Goal: Navigation & Orientation: Find specific page/section

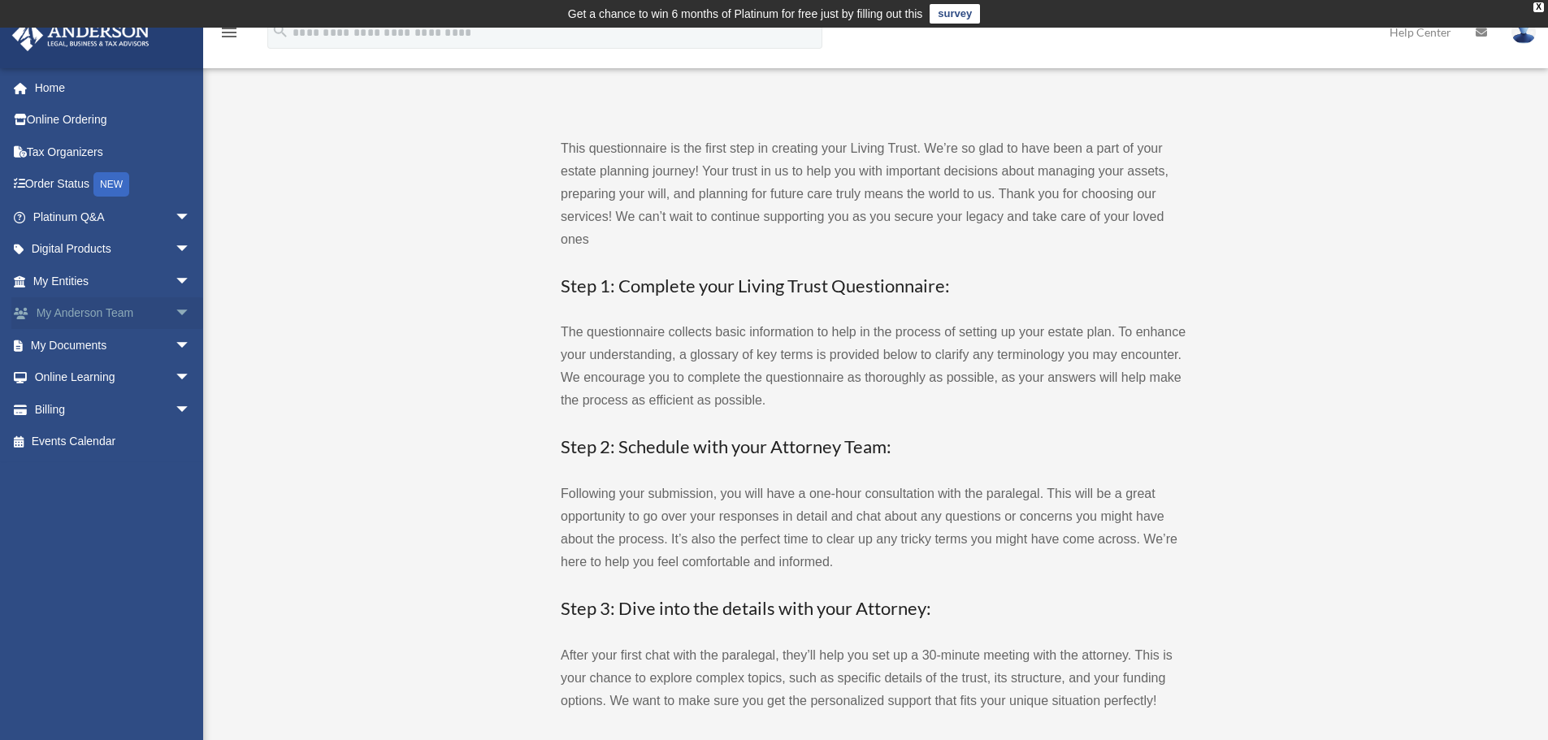
click at [175, 310] on span "arrow_drop_down" at bounding box center [191, 313] width 32 height 33
click at [115, 410] on link "Client Referrals" at bounding box center [119, 409] width 193 height 32
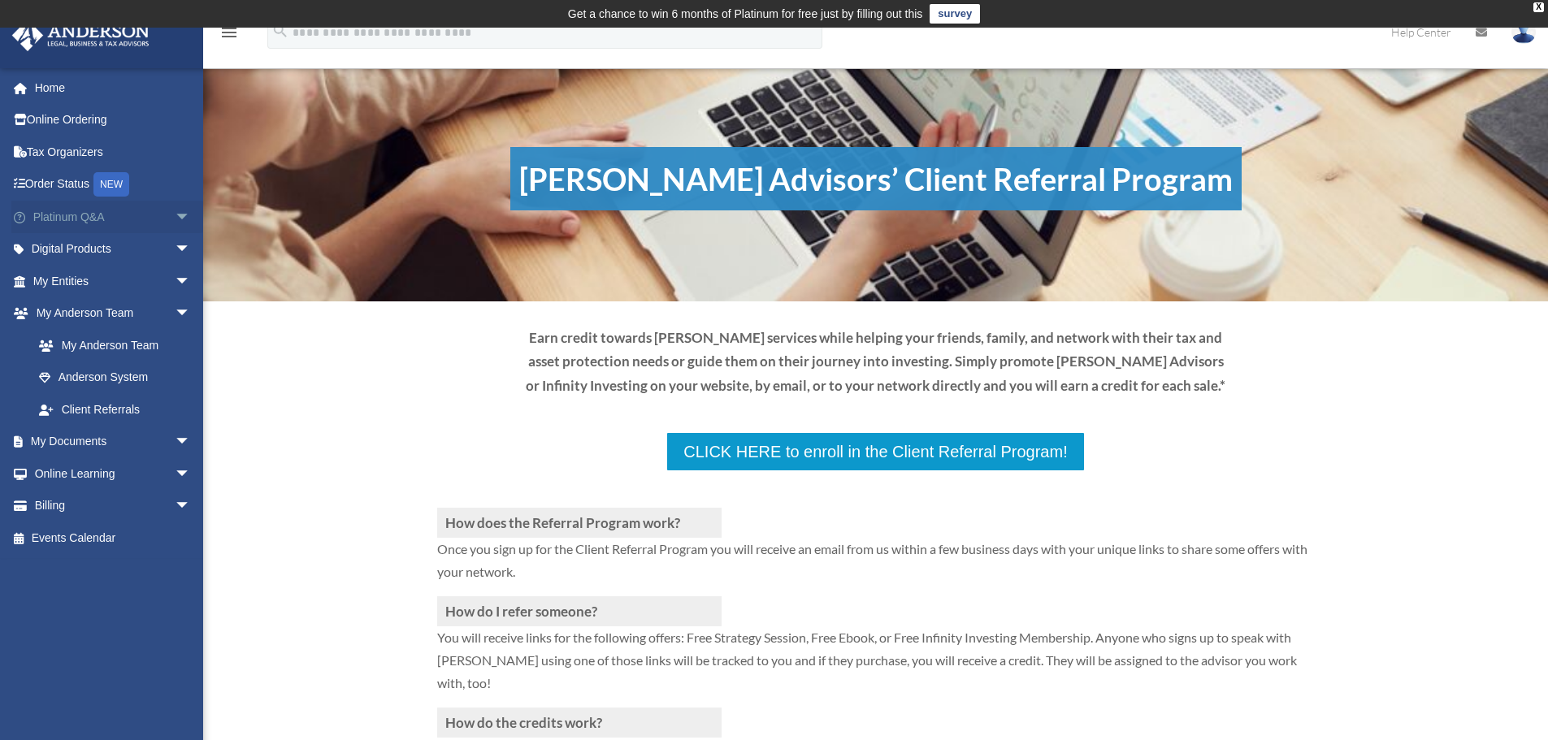
click at [175, 209] on span "arrow_drop_down" at bounding box center [191, 217] width 32 height 33
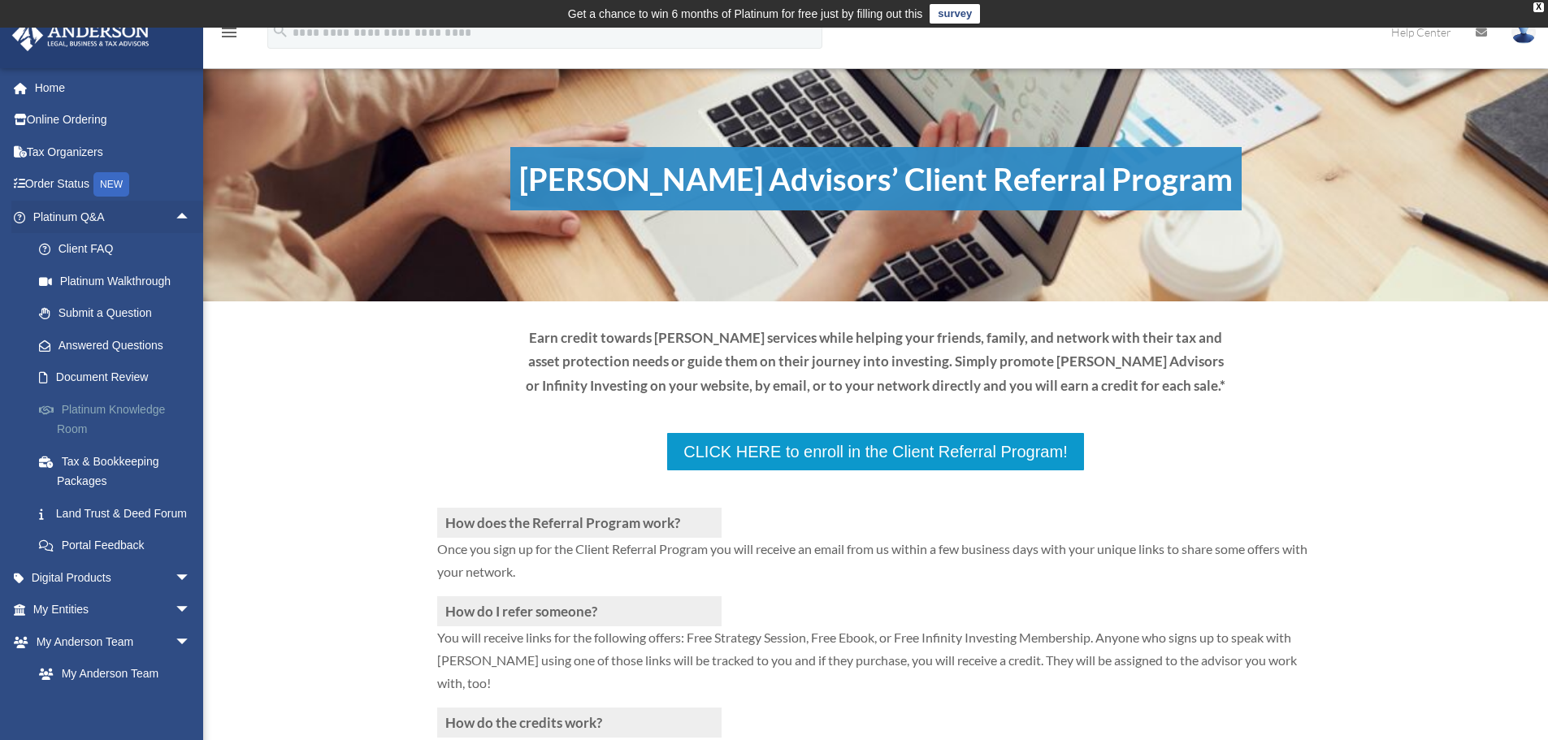
click at [135, 411] on link "Platinum Knowledge Room" at bounding box center [119, 419] width 193 height 52
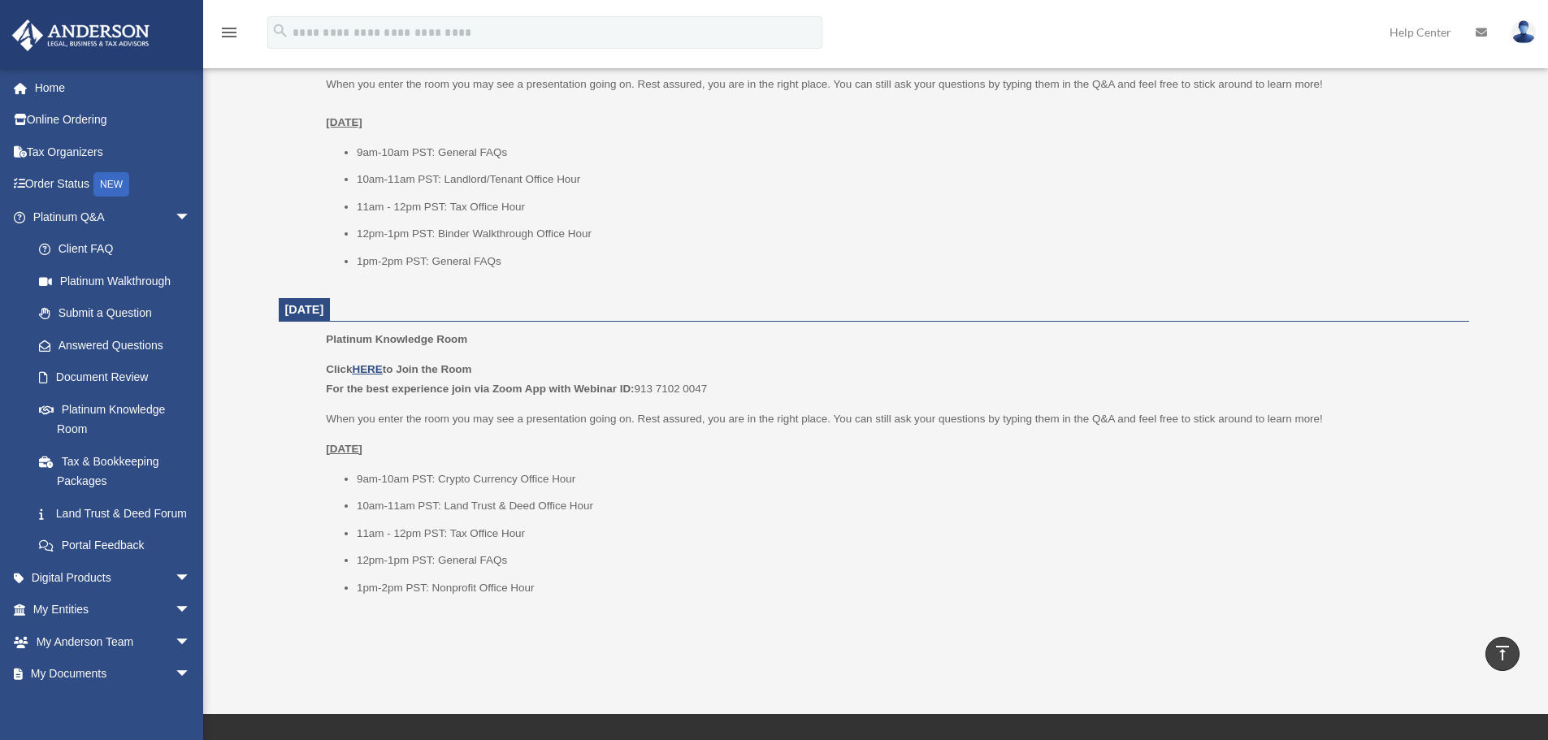
scroll to position [1896, 0]
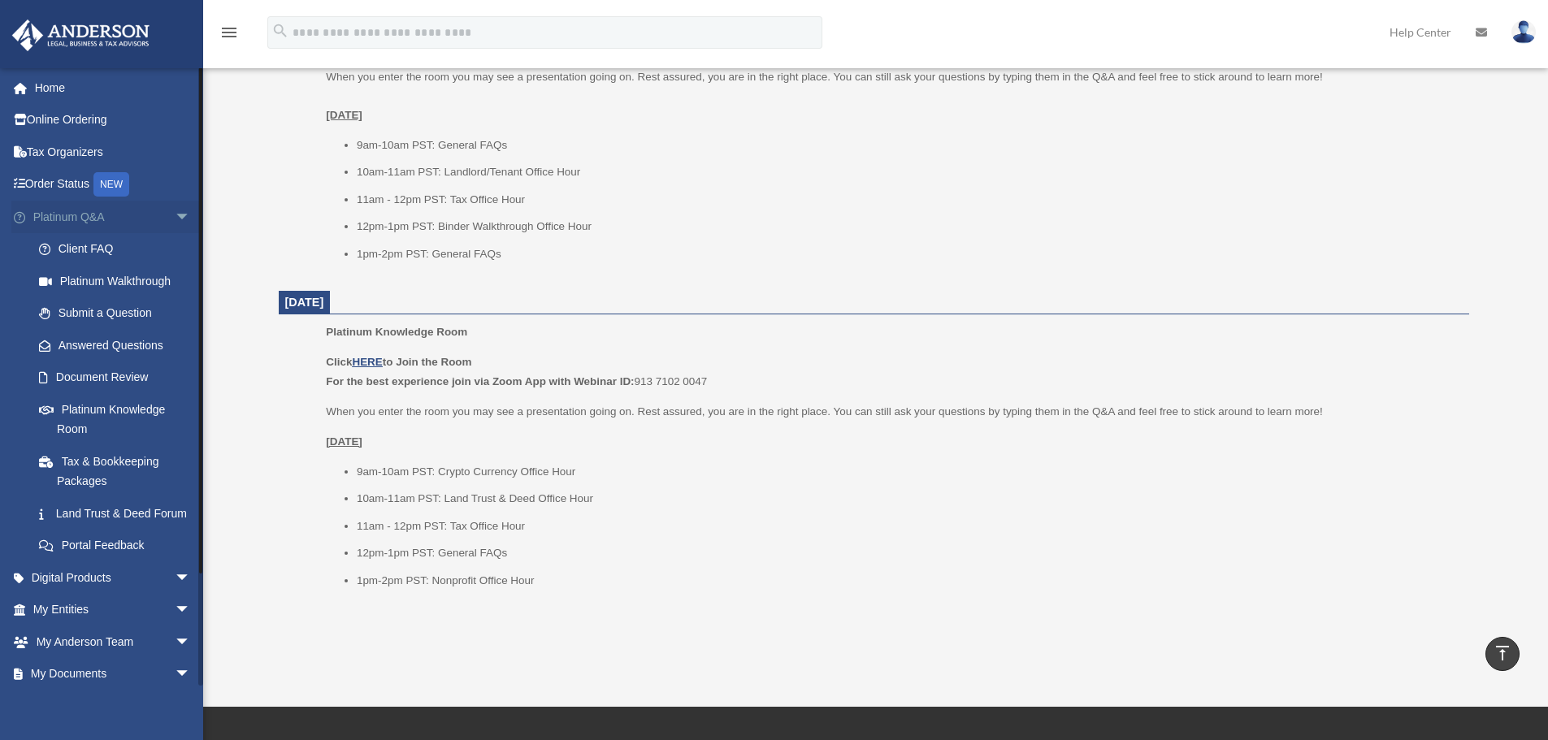
click at [178, 219] on span "arrow_drop_down" at bounding box center [191, 217] width 32 height 33
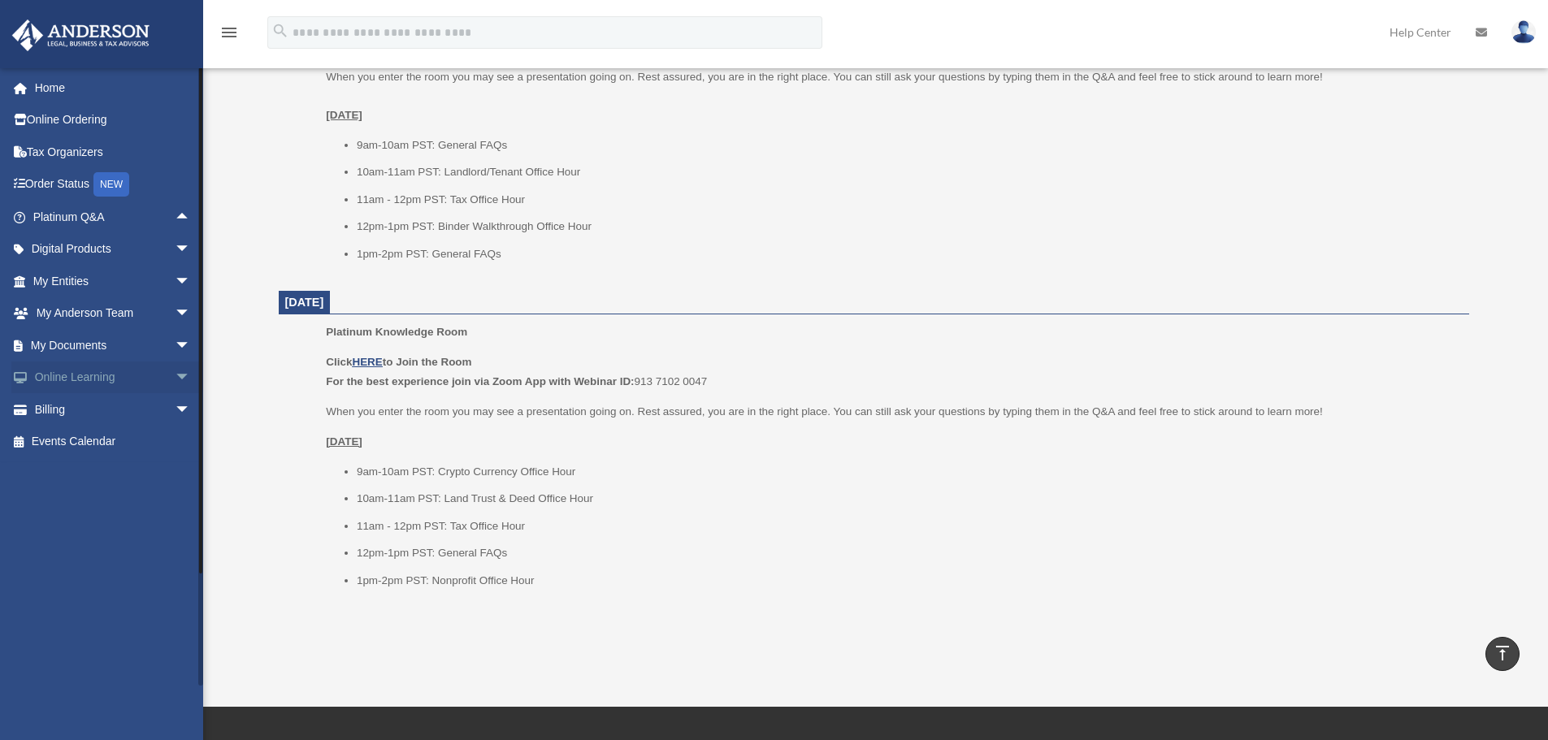
click at [177, 380] on span "arrow_drop_down" at bounding box center [191, 378] width 32 height 33
click at [146, 419] on link "Courses" at bounding box center [119, 409] width 193 height 32
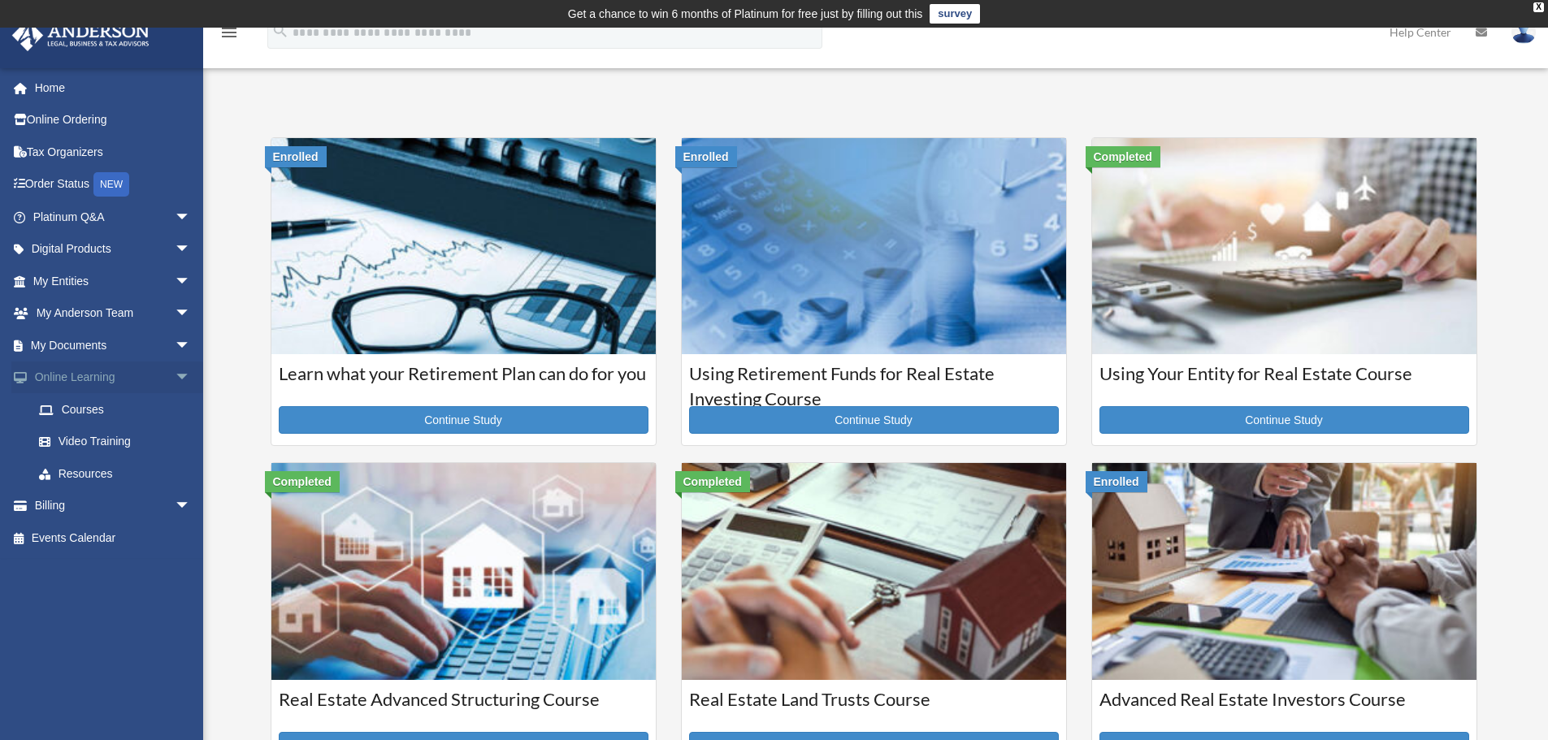
click at [176, 379] on span "arrow_drop_down" at bounding box center [191, 378] width 32 height 33
click at [97, 434] on link "Events Calendar" at bounding box center [113, 442] width 204 height 32
